Goal: Task Accomplishment & Management: Manage account settings

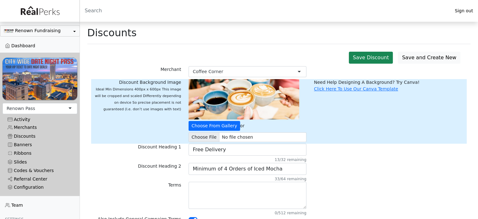
click at [24, 117] on div "Activity" at bounding box center [40, 119] width 65 height 5
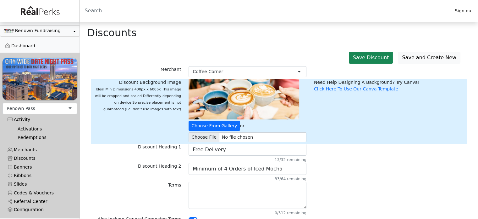
click at [28, 127] on link "Activations" at bounding box center [43, 129] width 60 height 8
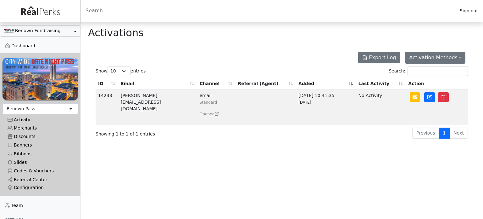
click at [25, 117] on div "Activity" at bounding box center [40, 119] width 65 height 5
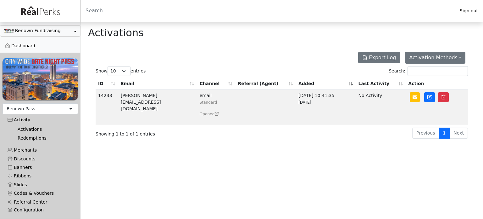
click at [26, 134] on link "Redemptions" at bounding box center [43, 138] width 60 height 8
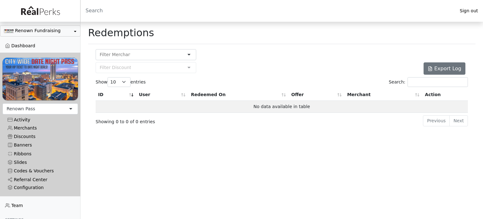
click at [30, 125] on link "Merchants" at bounding box center [40, 127] width 75 height 8
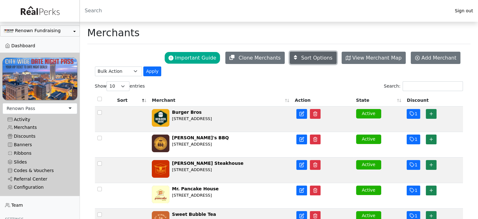
click at [316, 55] on span "Sort Options" at bounding box center [316, 58] width 31 height 6
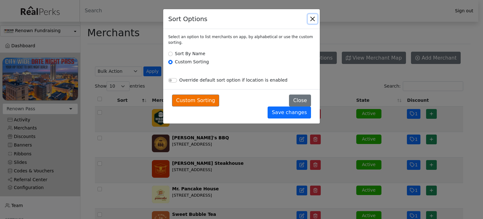
click at [311, 19] on button "Close" at bounding box center [312, 18] width 9 height 9
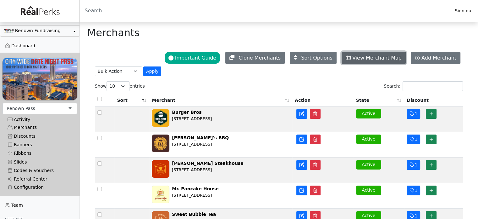
click at [367, 58] on span "View Merchant Map" at bounding box center [376, 58] width 49 height 6
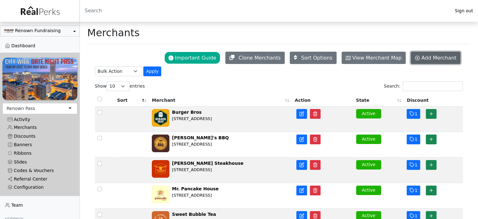
click at [435, 60] on span "Add Merchant" at bounding box center [439, 58] width 35 height 6
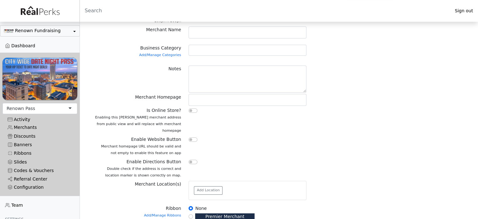
scroll to position [21, 0]
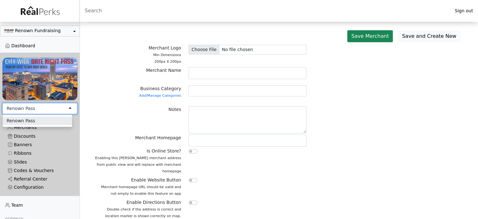
click at [64, 103] on div "Renown Pass" at bounding box center [40, 108] width 75 height 11
click at [87, 98] on div "Save and Create New Save Merchant 198 Merchant Logo Min Dimensions 200px X 200p…" at bounding box center [279, 206] width 384 height 356
click at [70, 32] on button "Renown Fundraising" at bounding box center [40, 30] width 80 height 11
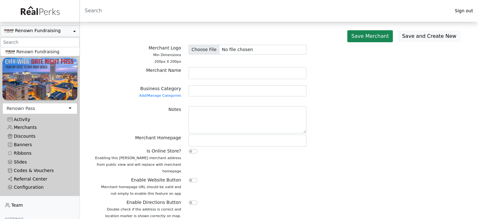
click at [85, 40] on main "Merchants Save and Create New Save Merchant 198 Merchant Logo Min Dimensions 20…" at bounding box center [279, 191] width 399 height 383
click at [54, 32] on button "Renown Fundraising" at bounding box center [40, 30] width 80 height 11
click at [91, 36] on div "Save and Create New Save Merchant 198 Merchant Logo Min Dimensions 200px X 200p…" at bounding box center [279, 206] width 384 height 356
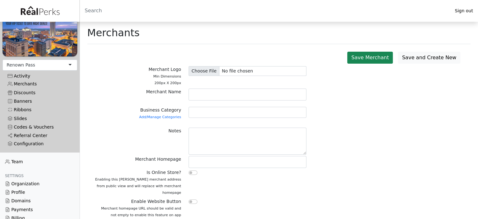
scroll to position [55, 0]
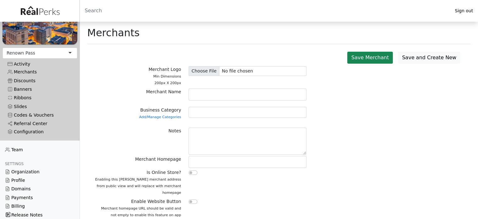
click at [16, 148] on link "Team" at bounding box center [40, 149] width 80 height 8
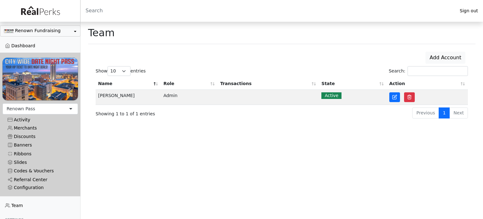
click at [27, 46] on link "Dashboard" at bounding box center [40, 46] width 80 height 8
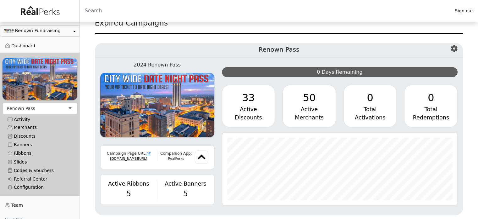
scroll to position [54, 0]
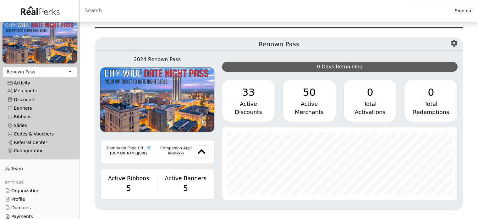
scroll to position [40, 0]
